Goal: Find specific page/section: Find specific page/section

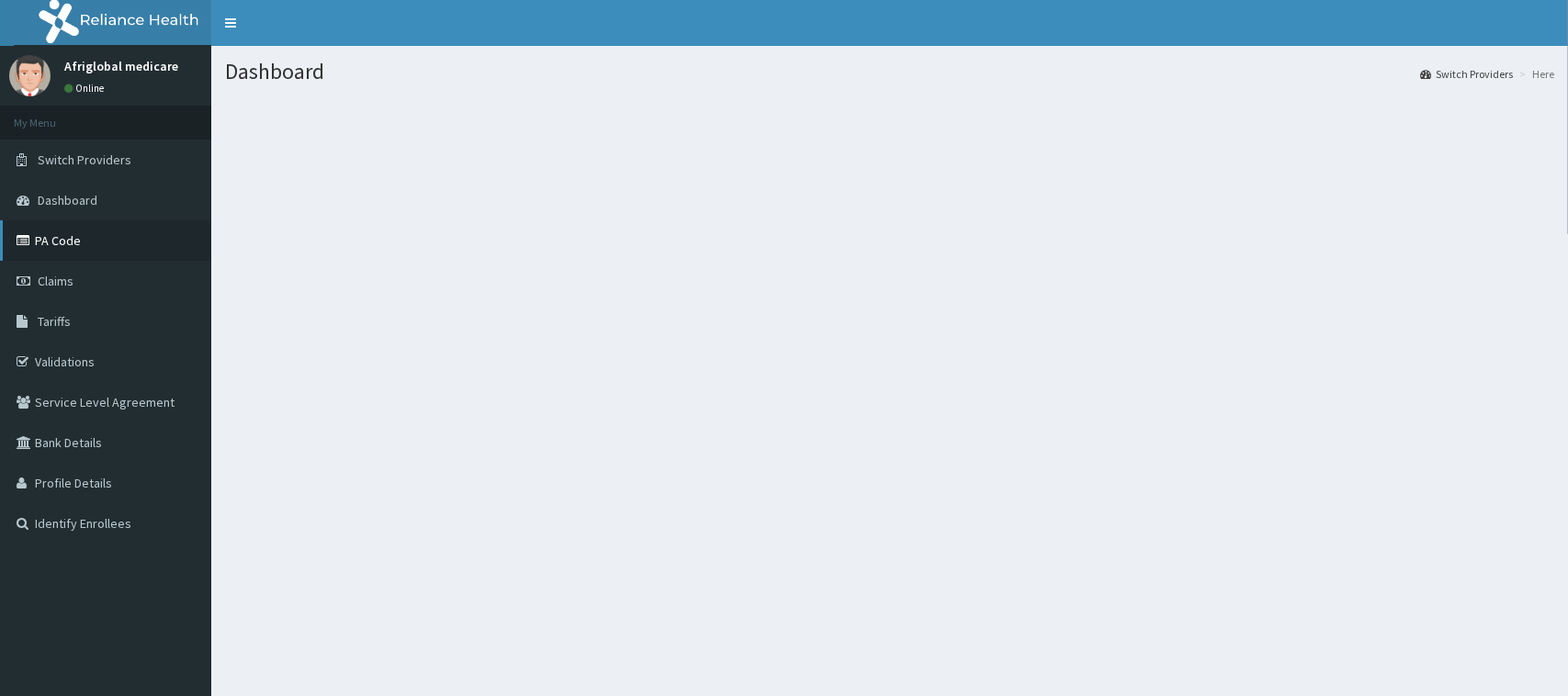
click at [80, 248] on link "PA Code" at bounding box center [105, 240] width 211 height 40
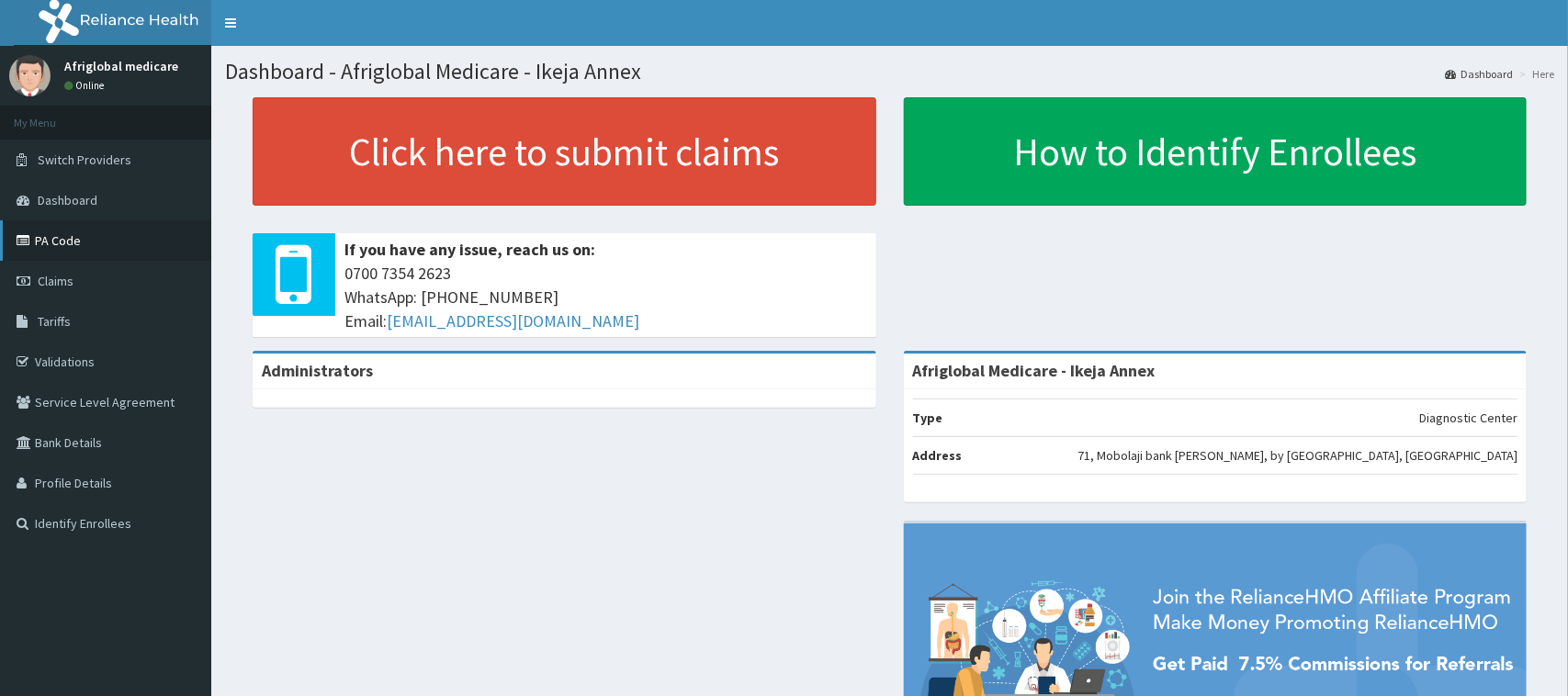
click at [97, 235] on link "PA Code" at bounding box center [105, 240] width 211 height 40
click at [79, 232] on link "PA Code" at bounding box center [105, 240] width 211 height 40
click at [65, 235] on link "PA Code" at bounding box center [105, 240] width 211 height 40
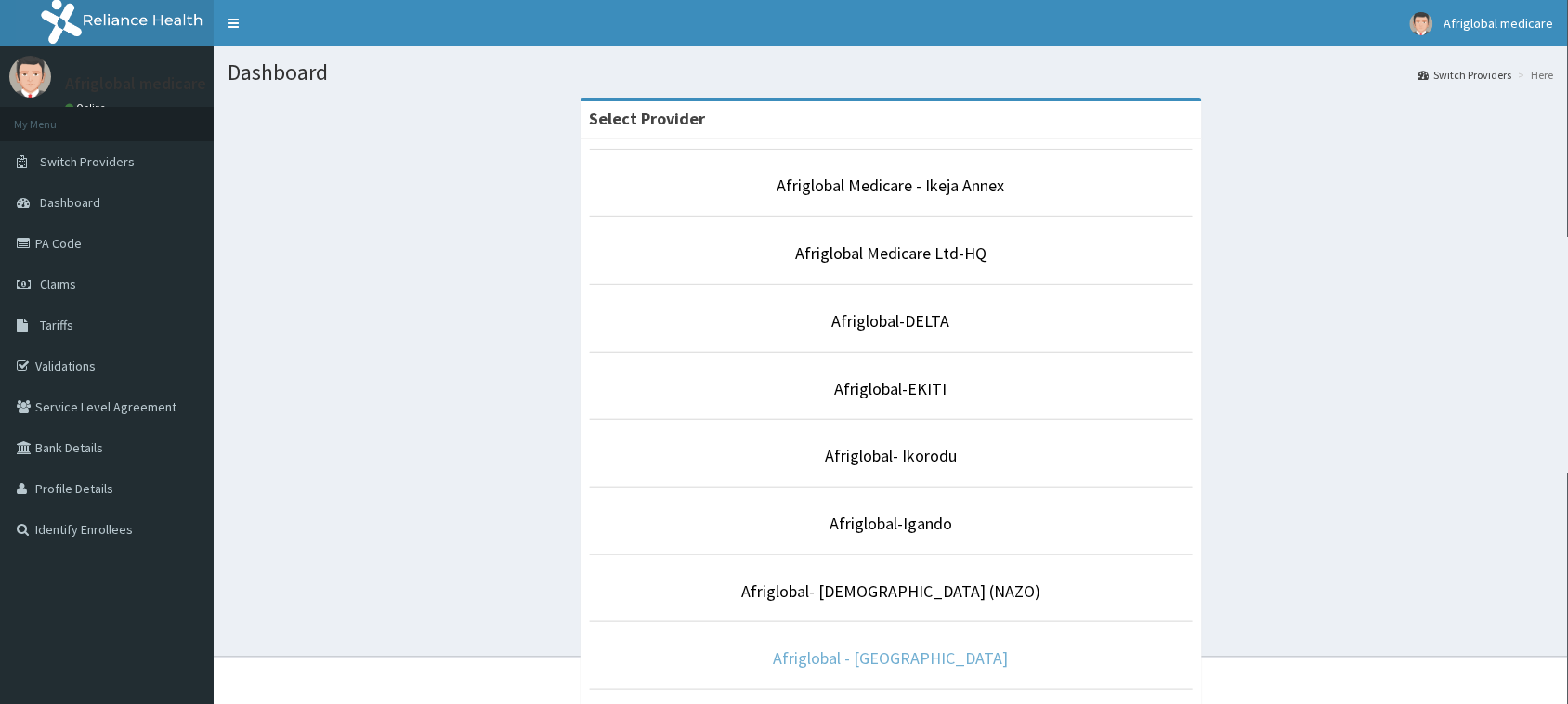
click at [937, 664] on link "Afriglobal - [GEOGRAPHIC_DATA]" at bounding box center [891, 657] width 235 height 21
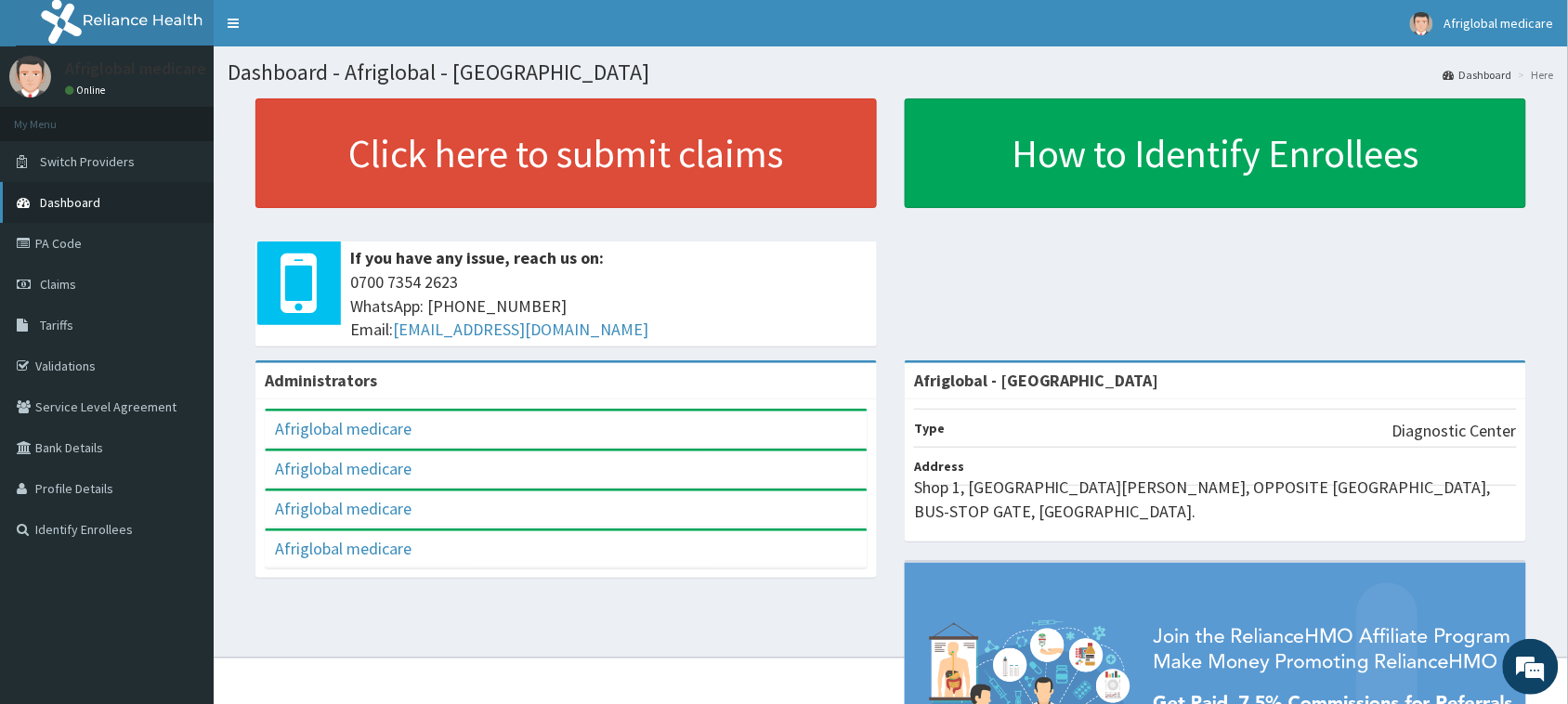
click at [89, 194] on span "Dashboard" at bounding box center [70, 202] width 61 height 17
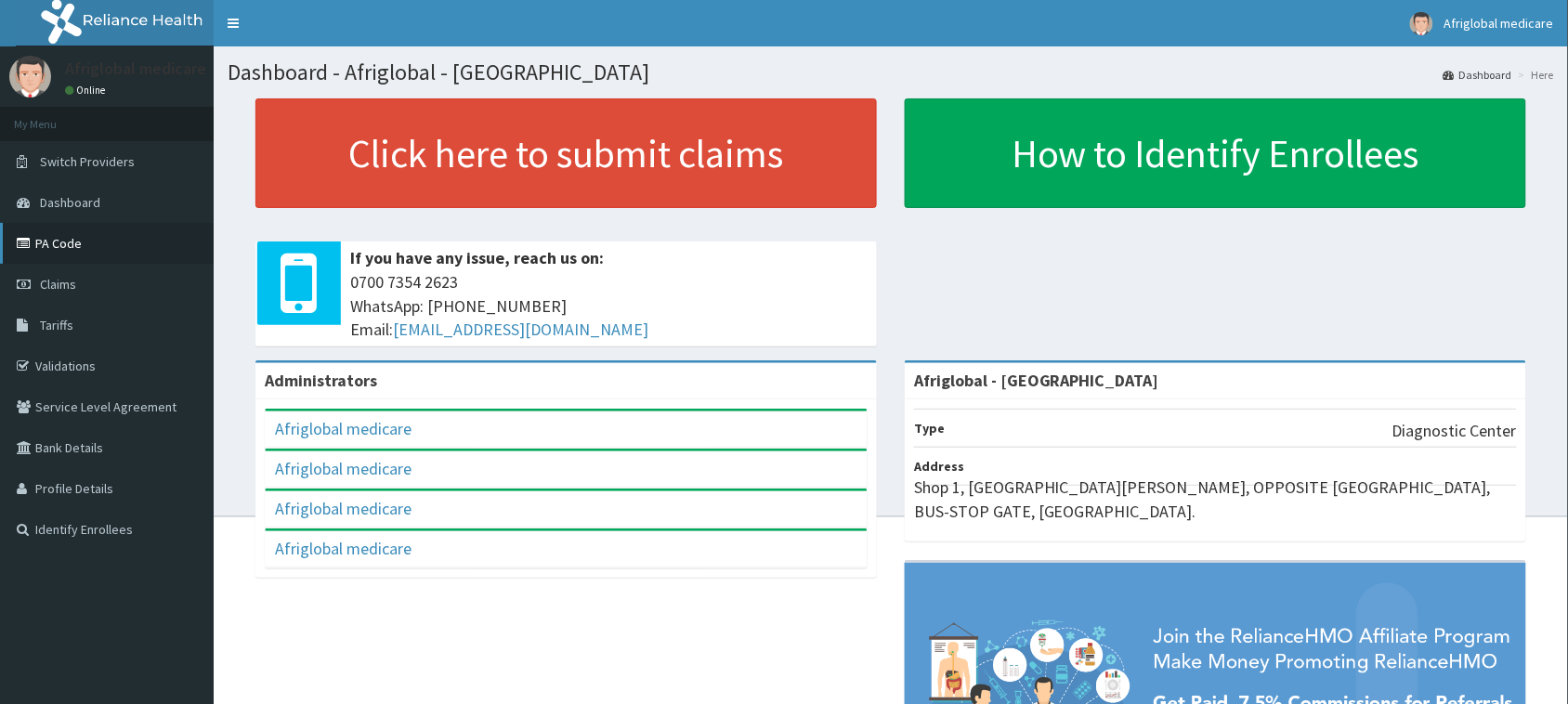
click at [95, 248] on link "PA Code" at bounding box center [106, 243] width 214 height 41
click at [26, 85] on img at bounding box center [30, 77] width 42 height 42
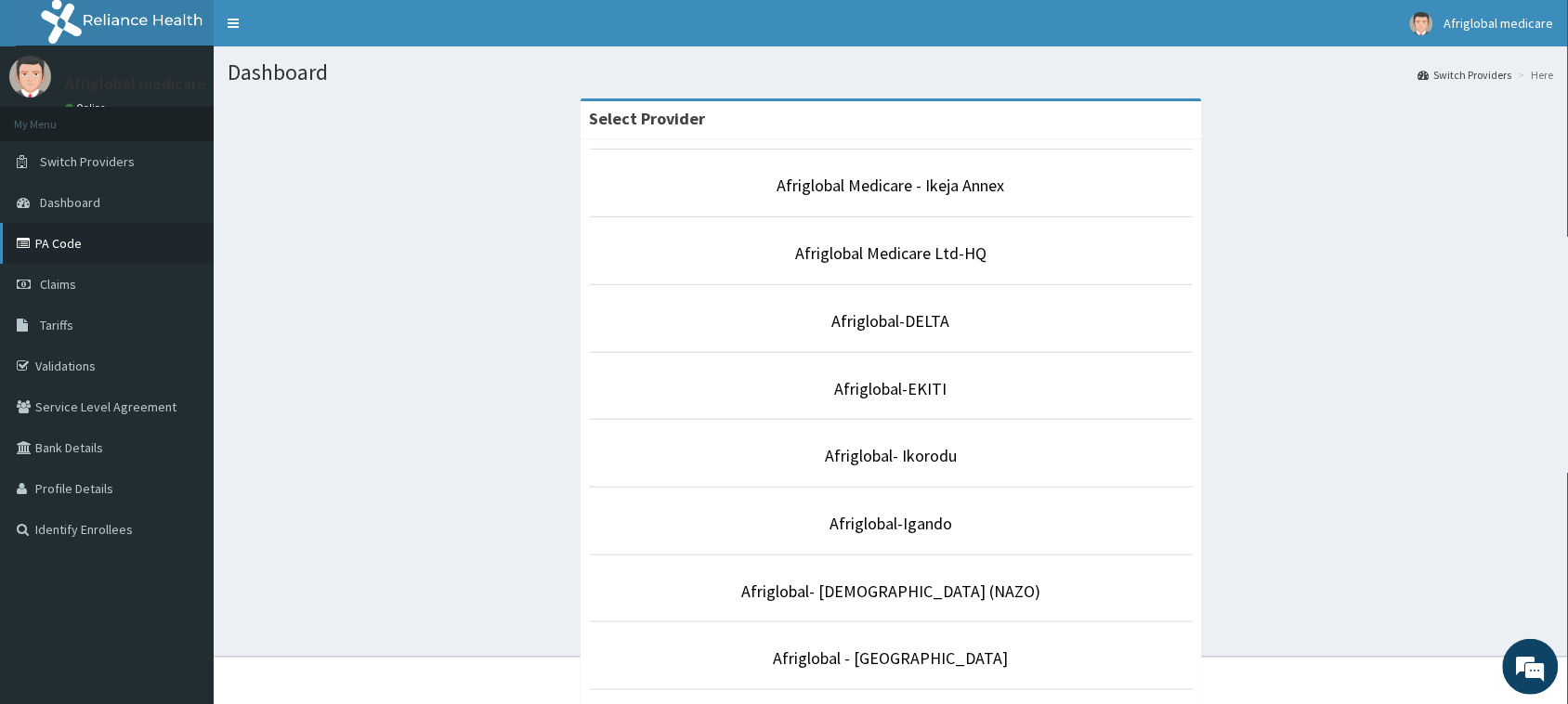
click at [103, 242] on link "PA Code" at bounding box center [106, 243] width 214 height 41
